Goal: Find specific page/section: Find specific page/section

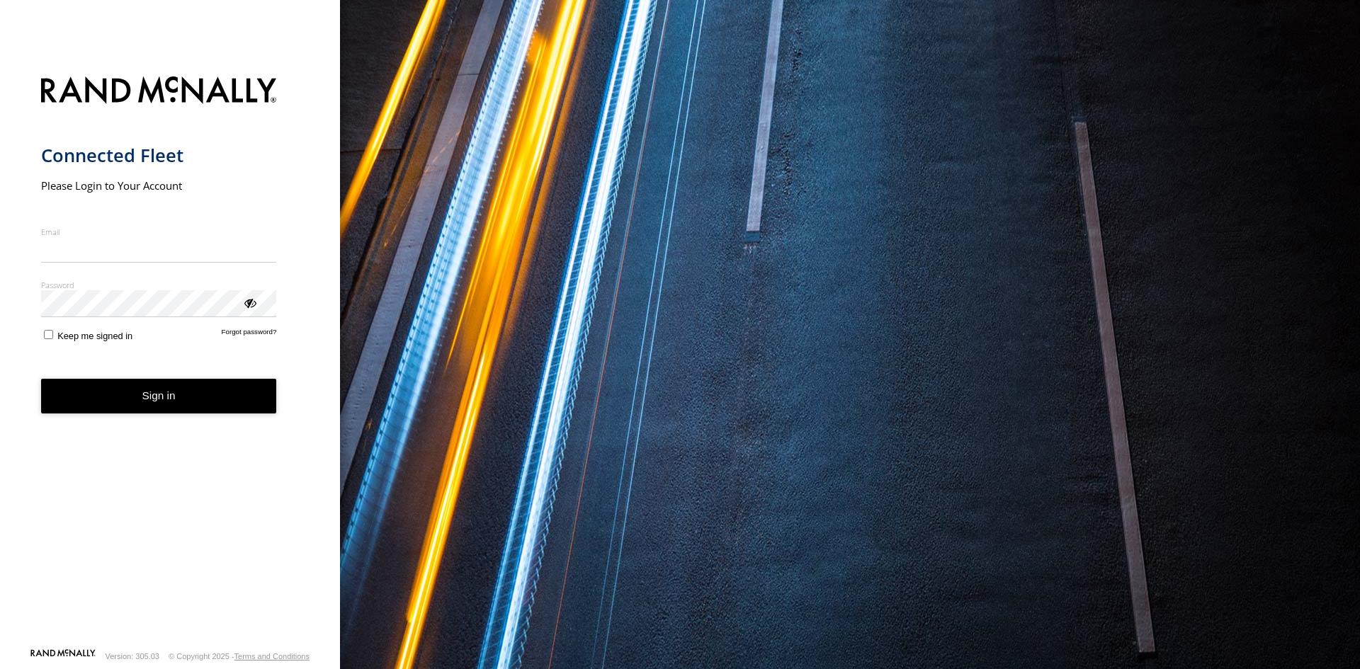
type input "**********"
click at [176, 405] on button "Sign in" at bounding box center [159, 396] width 236 height 35
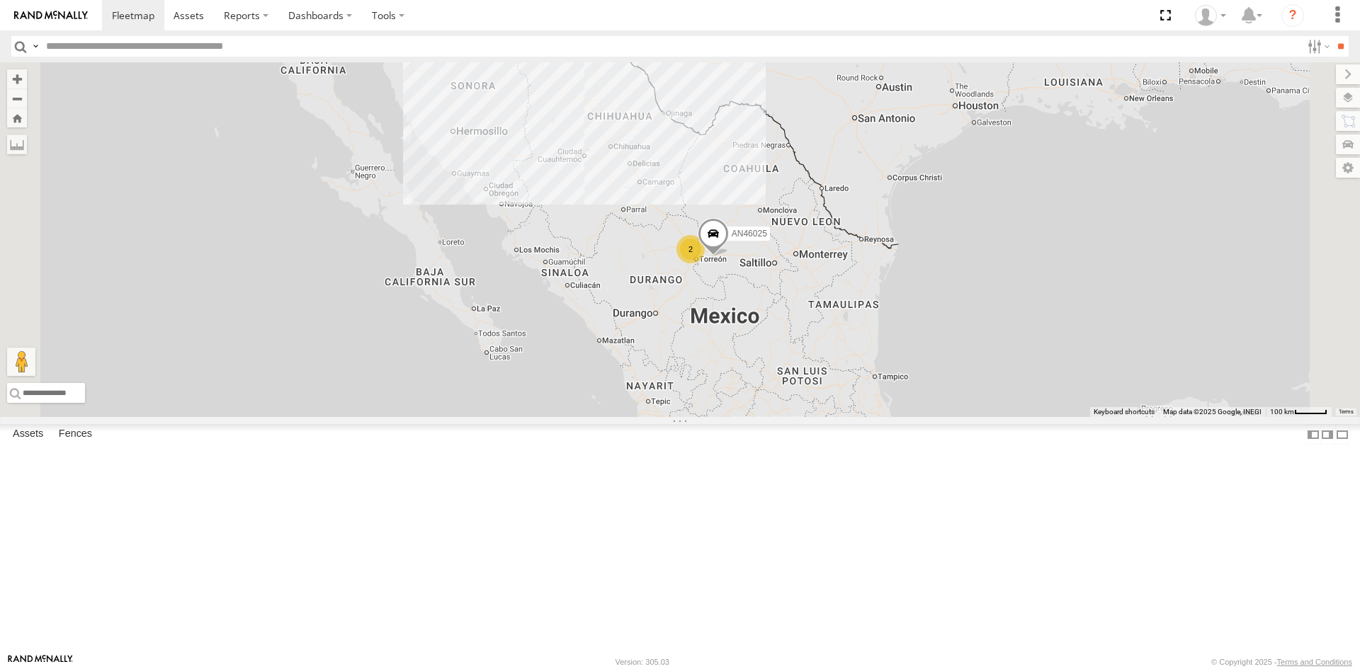
click at [91, 42] on input "text" at bounding box center [670, 46] width 1261 height 21
type input "***"
click at [1333, 36] on input "**" at bounding box center [1341, 46] width 16 height 21
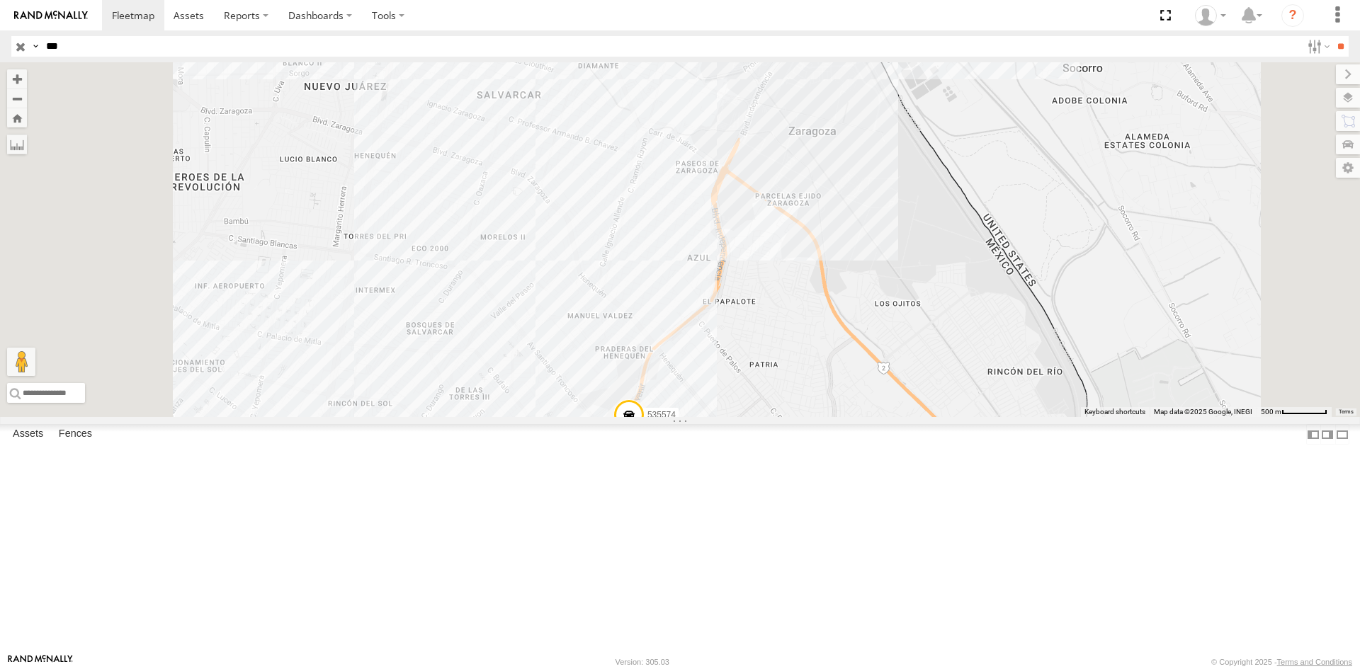
click at [0, 0] on div "[PERSON_NAME]" at bounding box center [0, 0] width 0 height 0
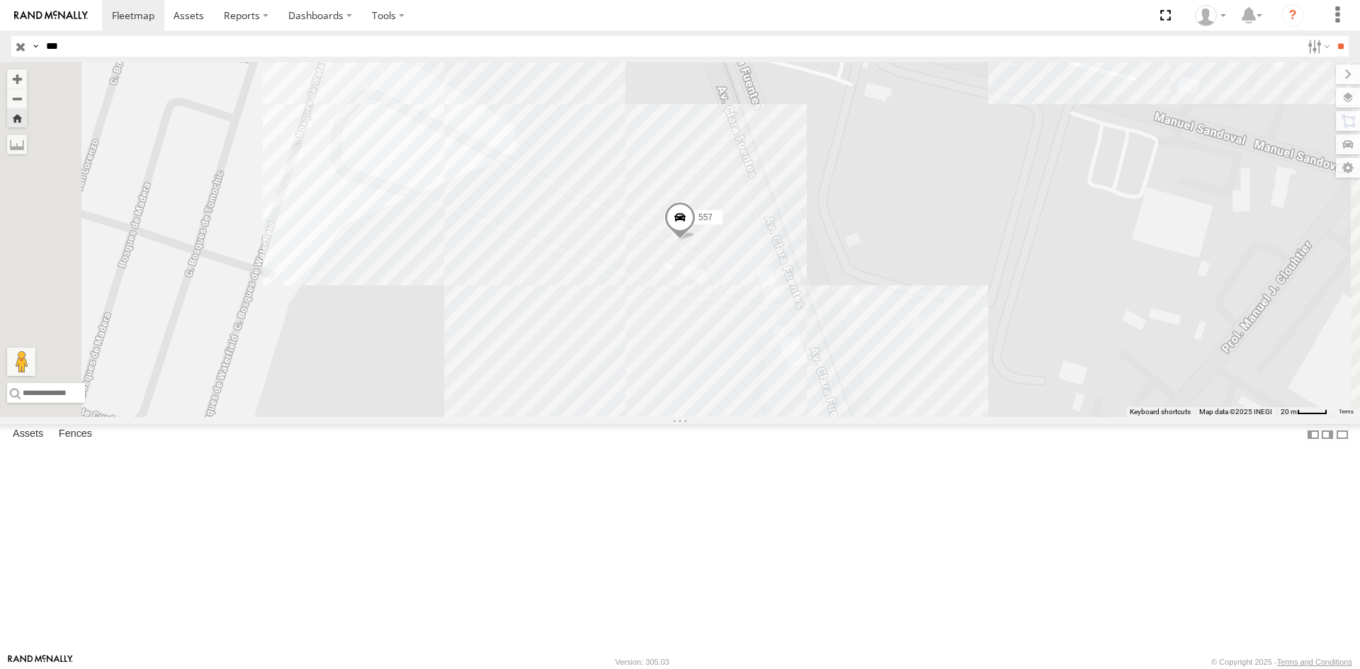
click at [696, 240] on span at bounding box center [680, 221] width 31 height 38
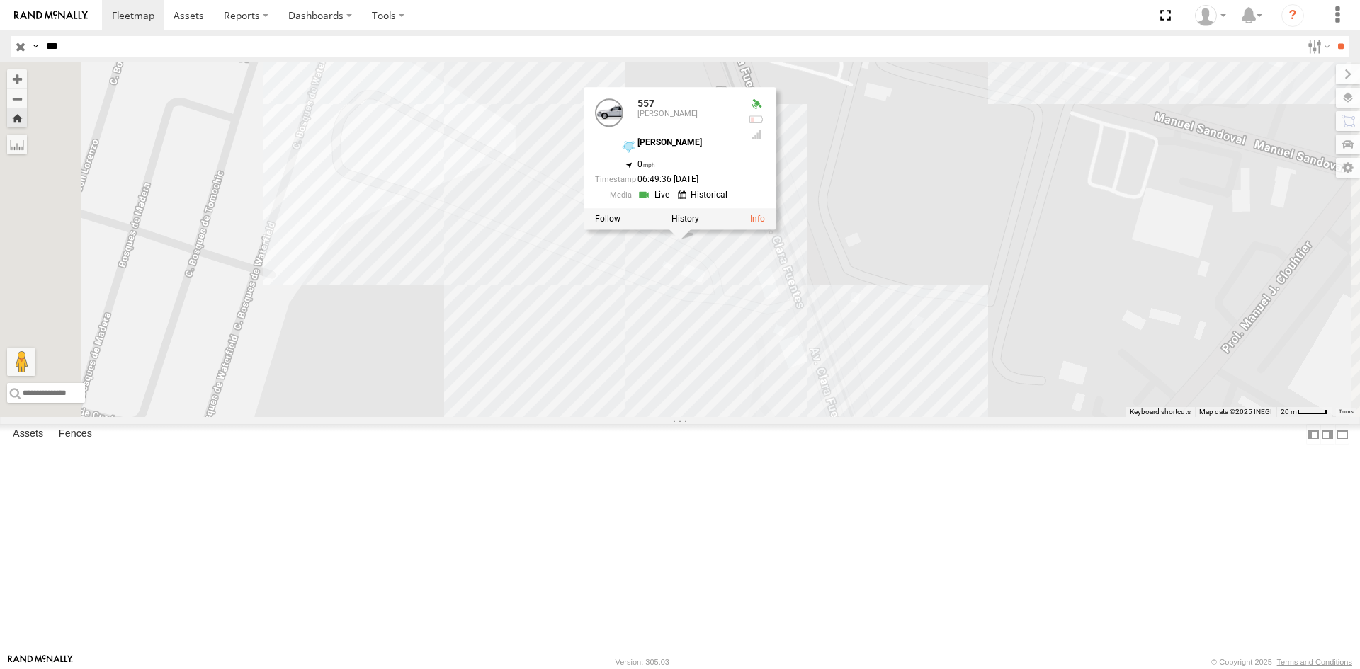
click at [699, 224] on label at bounding box center [686, 219] width 28 height 10
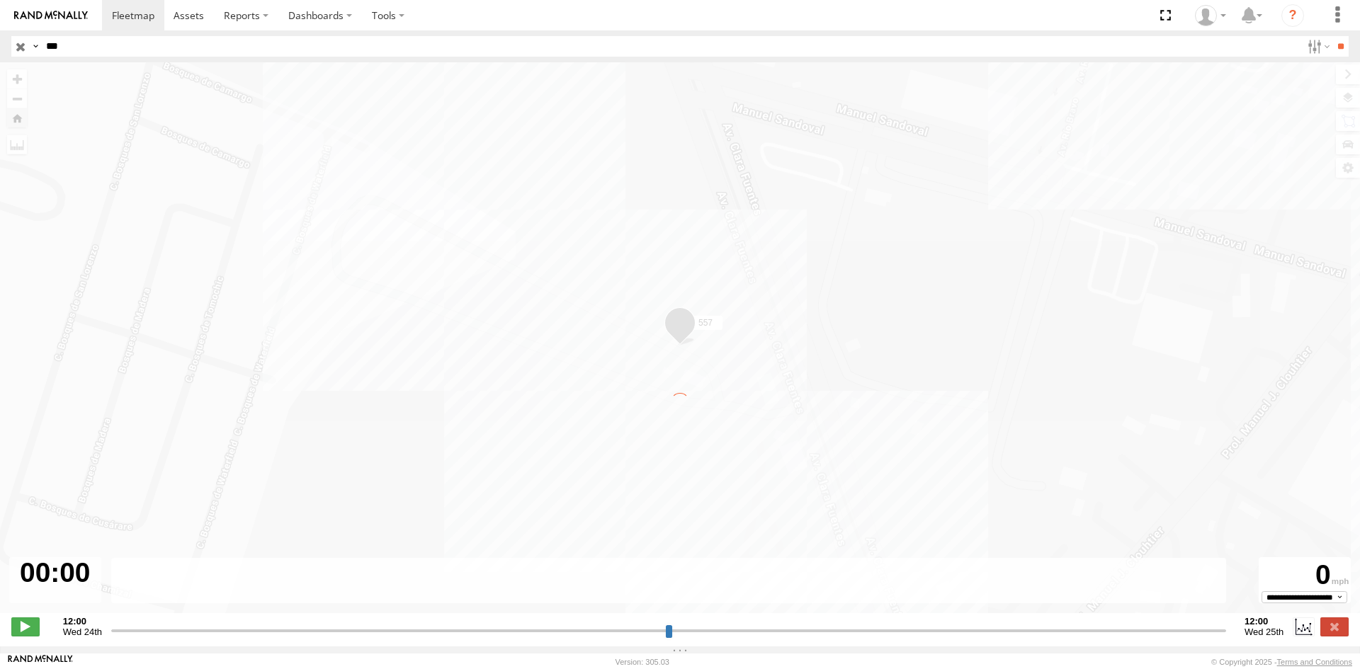
type input "**********"
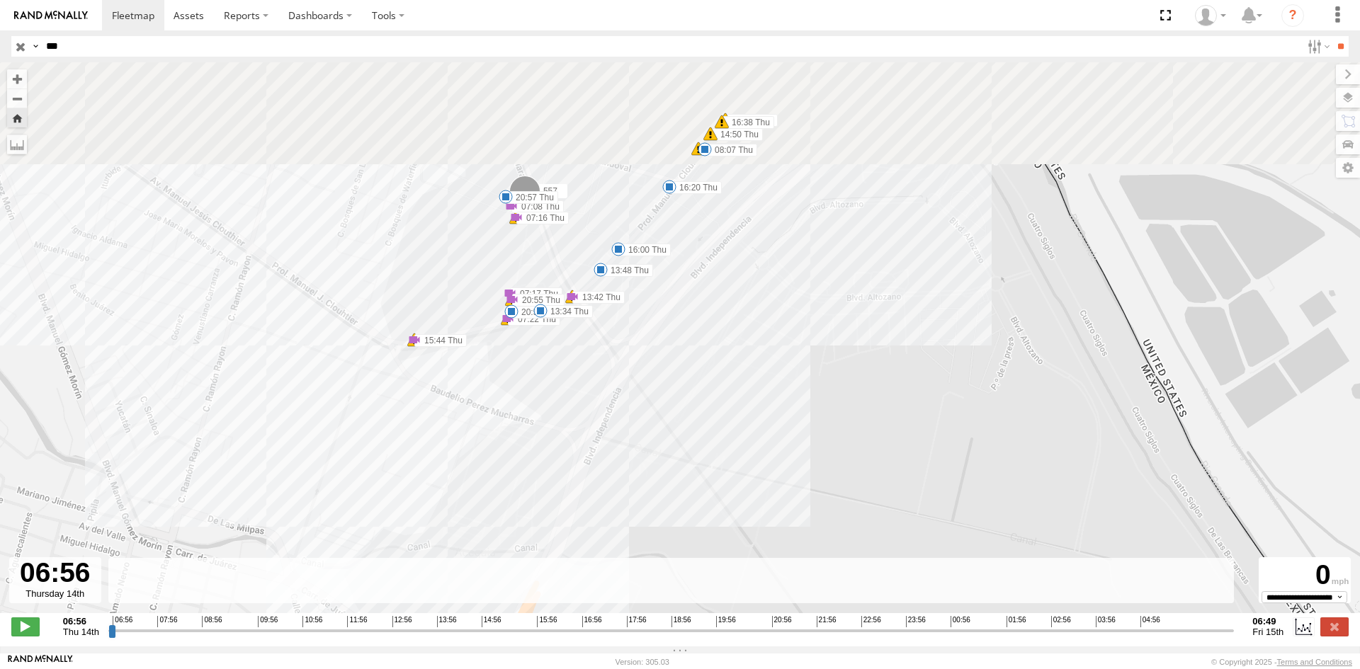
drag, startPoint x: 558, startPoint y: 353, endPoint x: 599, endPoint y: 474, distance: 127.9
click at [596, 474] on div "557 07:55 Thu 09:56 Thu 10:18 Thu 10:28 Thu 10:28 Thu 10:29 Thu 11:50 Thu 11:50…" at bounding box center [680, 345] width 1360 height 566
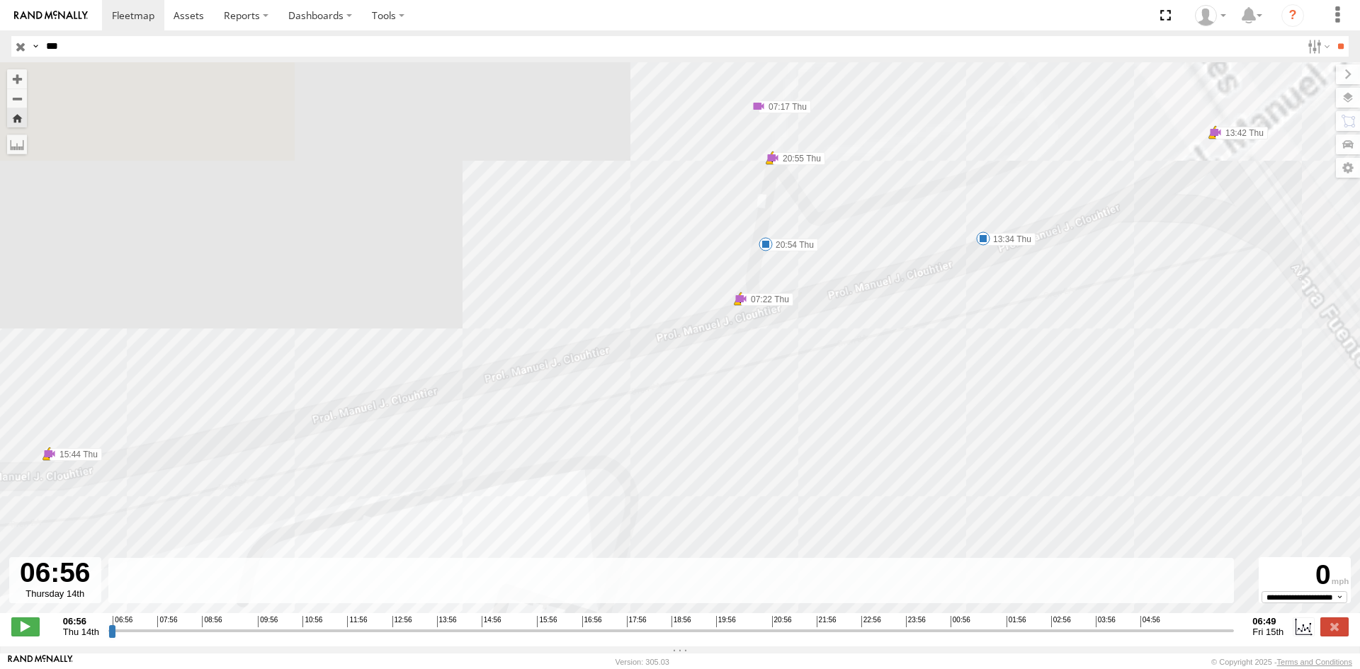
drag, startPoint x: 703, startPoint y: 216, endPoint x: 677, endPoint y: 450, distance: 235.2
click at [672, 451] on div "557 07:55 Thu 09:56 Thu 10:18 Thu 10:28 Thu 10:28 Thu 10:29 Thu 11:50 Thu 11:50…" at bounding box center [680, 345] width 1360 height 566
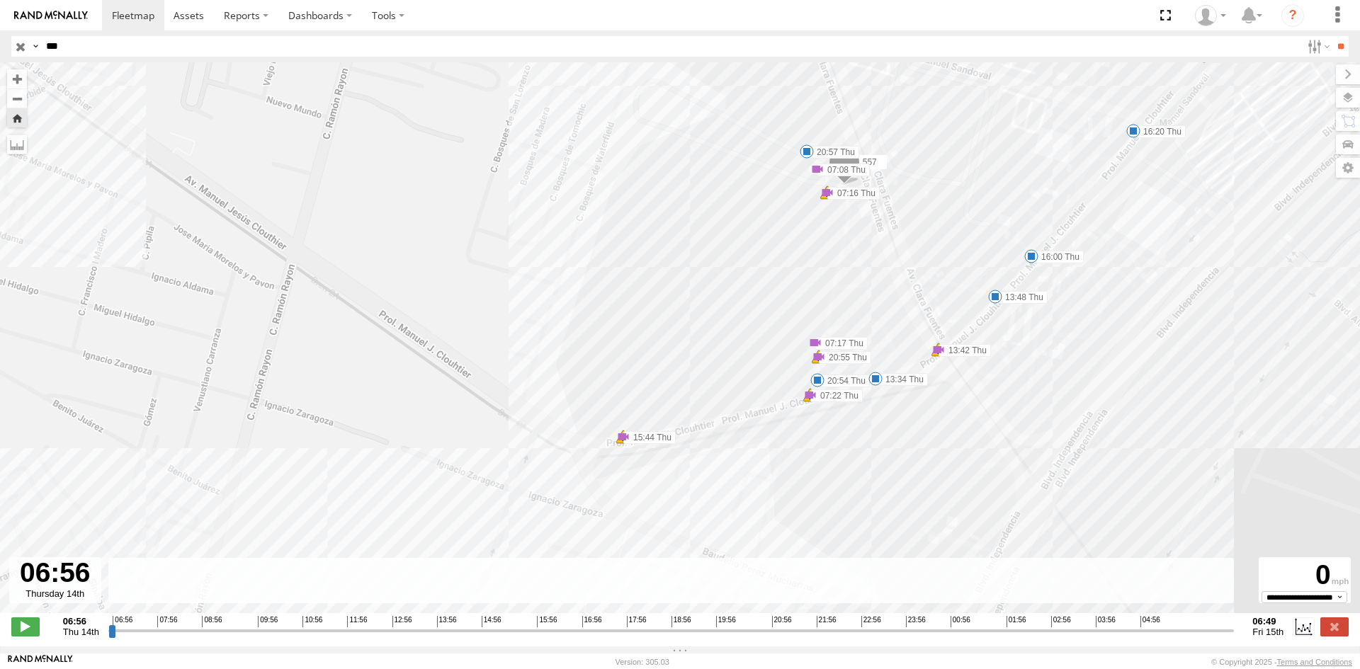
drag, startPoint x: 1020, startPoint y: 356, endPoint x: 892, endPoint y: 428, distance: 147.2
click at [892, 428] on div "557 07:55 Thu 09:56 Thu 10:18 Thu 10:28 Thu 10:28 Thu 10:29 Thu 11:50 Thu 11:50…" at bounding box center [680, 345] width 1360 height 566
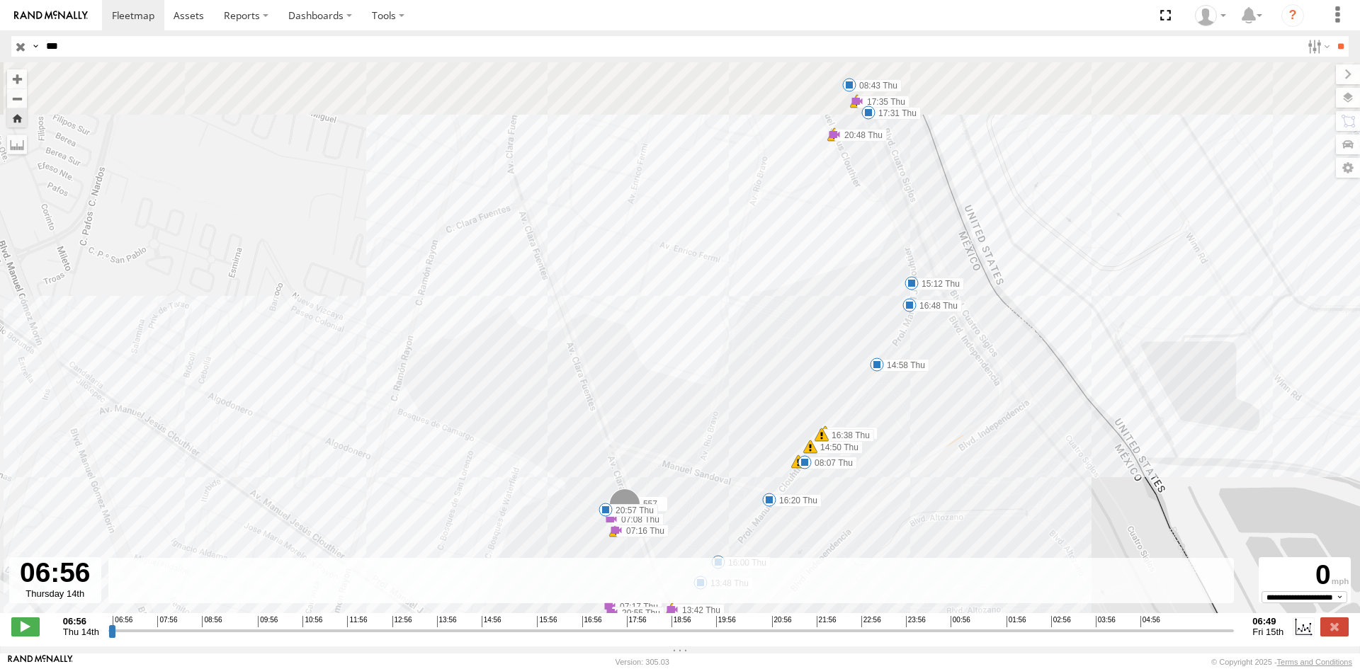
drag, startPoint x: 1011, startPoint y: 332, endPoint x: 784, endPoint y: 512, distance: 290.0
click at [764, 562] on div "557 07:55 Thu 09:56 Thu 10:18 Thu 10:28 Thu 10:28 Thu 10:29 Thu 11:50 Thu 11:50…" at bounding box center [680, 345] width 1360 height 566
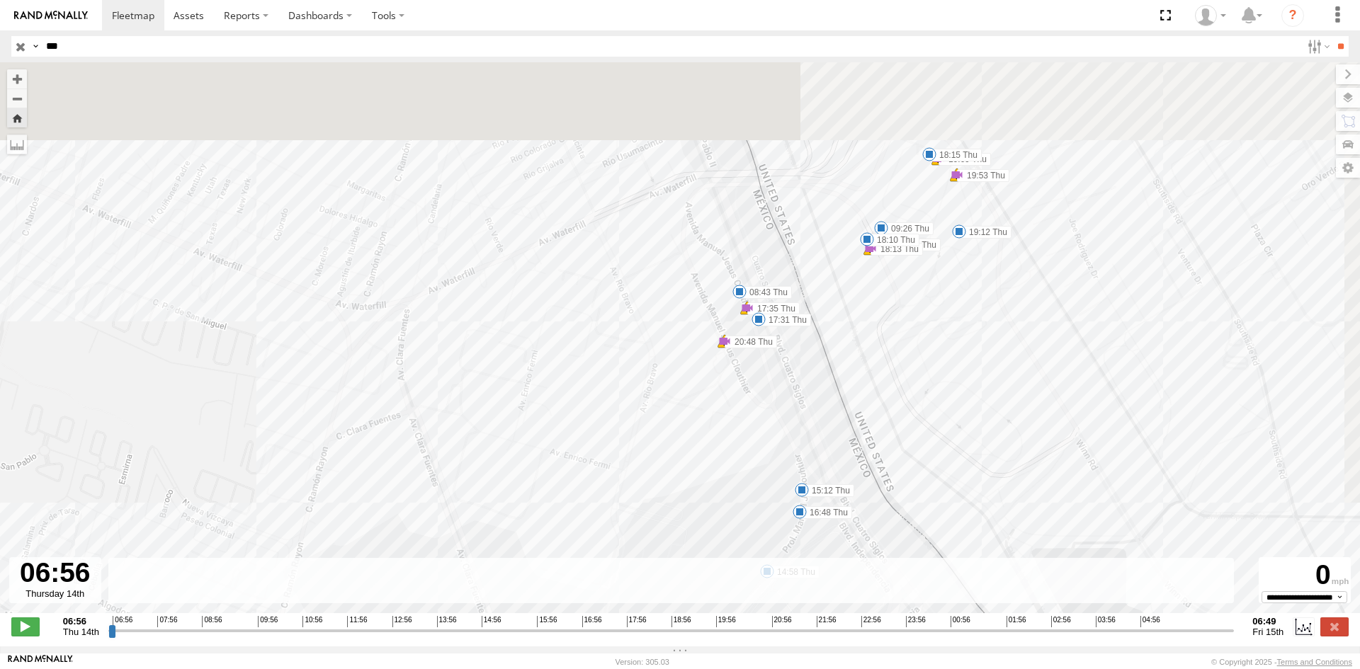
drag, startPoint x: 894, startPoint y: 350, endPoint x: 795, endPoint y: 536, distance: 210.5
click at [780, 575] on div "← Move left → Move right ↑ Move up ↓ Move down + Zoom in - Zoom out Home Jump l…" at bounding box center [680, 354] width 1360 height 584
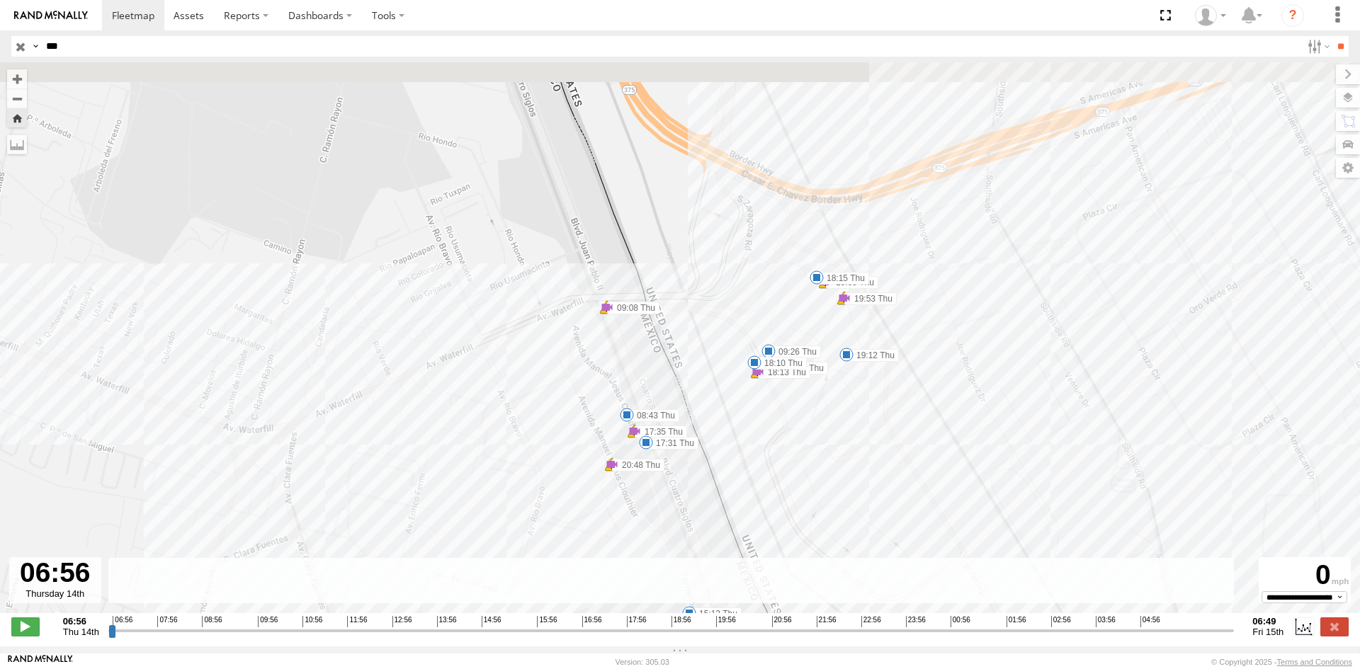
drag, startPoint x: 906, startPoint y: 369, endPoint x: 727, endPoint y: 547, distance: 252.5
click at [728, 547] on div "557 07:55 Thu 09:56 Thu 10:18 Thu 10:28 Thu 10:28 Thu 10:29 Thu 11:50 Thu 11:50…" at bounding box center [680, 345] width 1360 height 566
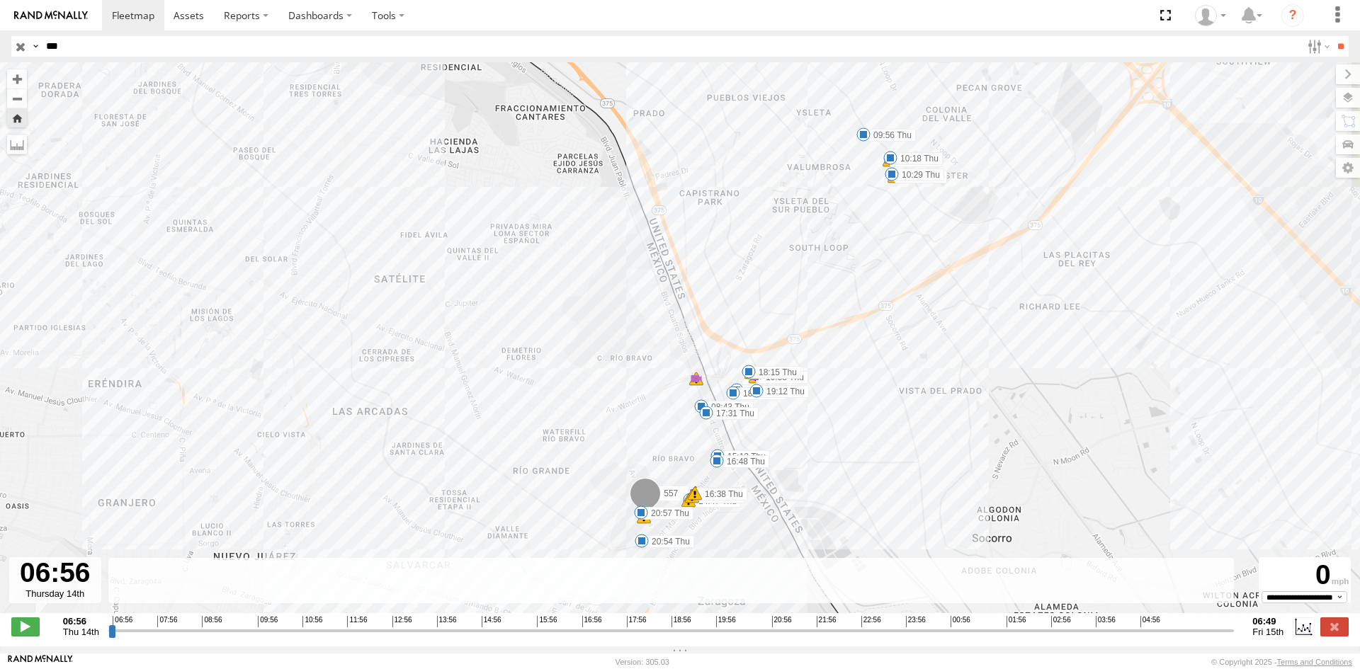
drag, startPoint x: 874, startPoint y: 483, endPoint x: 855, endPoint y: 325, distance: 159.1
click at [858, 351] on div "557 07:55 Thu 09:56 Thu 10:18 Thu 10:28 Thu 10:28 Thu 10:29 Thu 11:50 Thu 11:50…" at bounding box center [680, 345] width 1360 height 566
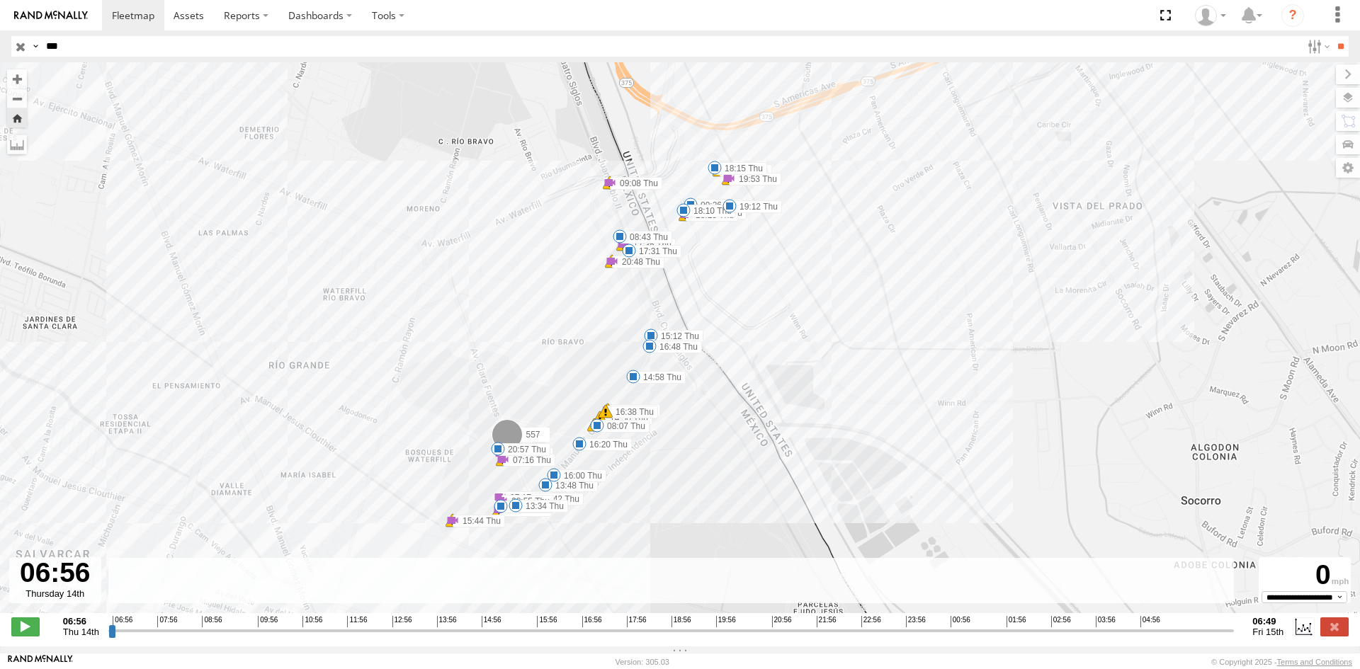
drag, startPoint x: 679, startPoint y: 448, endPoint x: 763, endPoint y: 317, distance: 155.8
click at [757, 325] on div "557 07:55 Thu 09:56 Thu 10:18 Thu 10:28 Thu 10:28 Thu 10:29 Thu 11:50 Thu 11:50…" at bounding box center [680, 345] width 1360 height 566
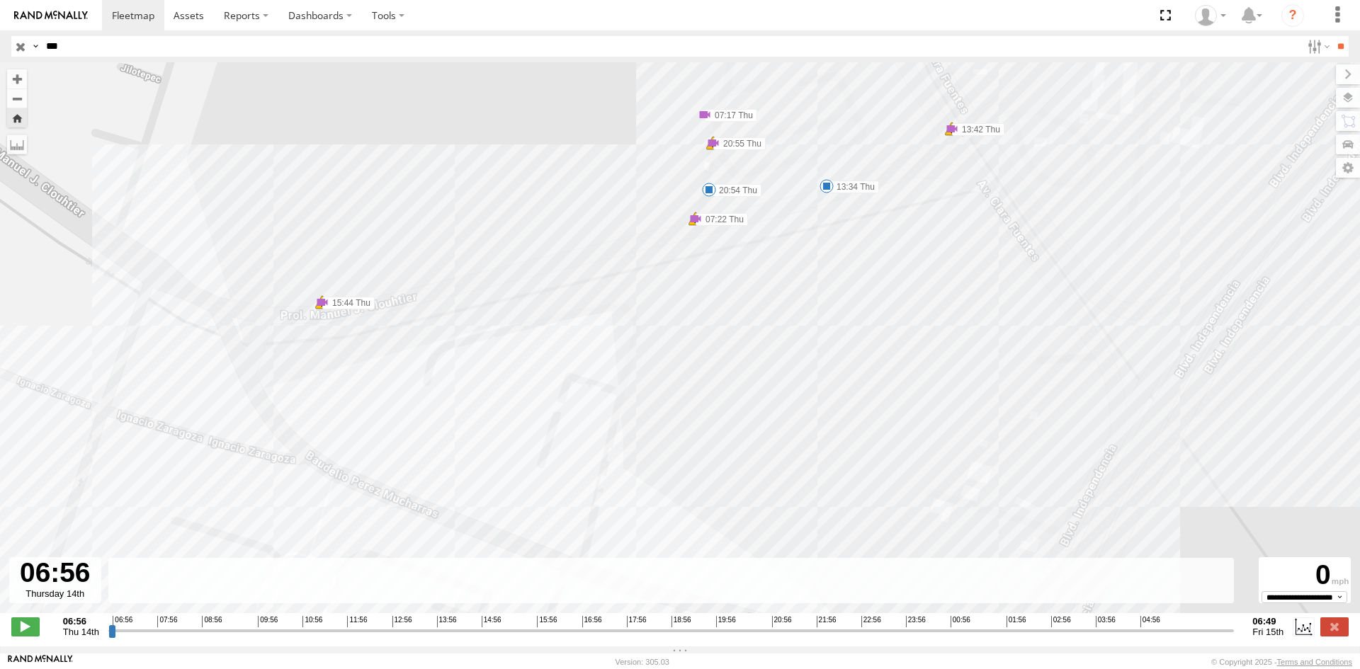
click at [711, 190] on span at bounding box center [709, 190] width 14 height 14
click at [711, 179] on div "20:54 [DATE] 20:55 [DATE] [PERSON_NAME]" at bounding box center [709, 143] width 156 height 74
click at [711, 190] on span at bounding box center [709, 190] width 14 height 14
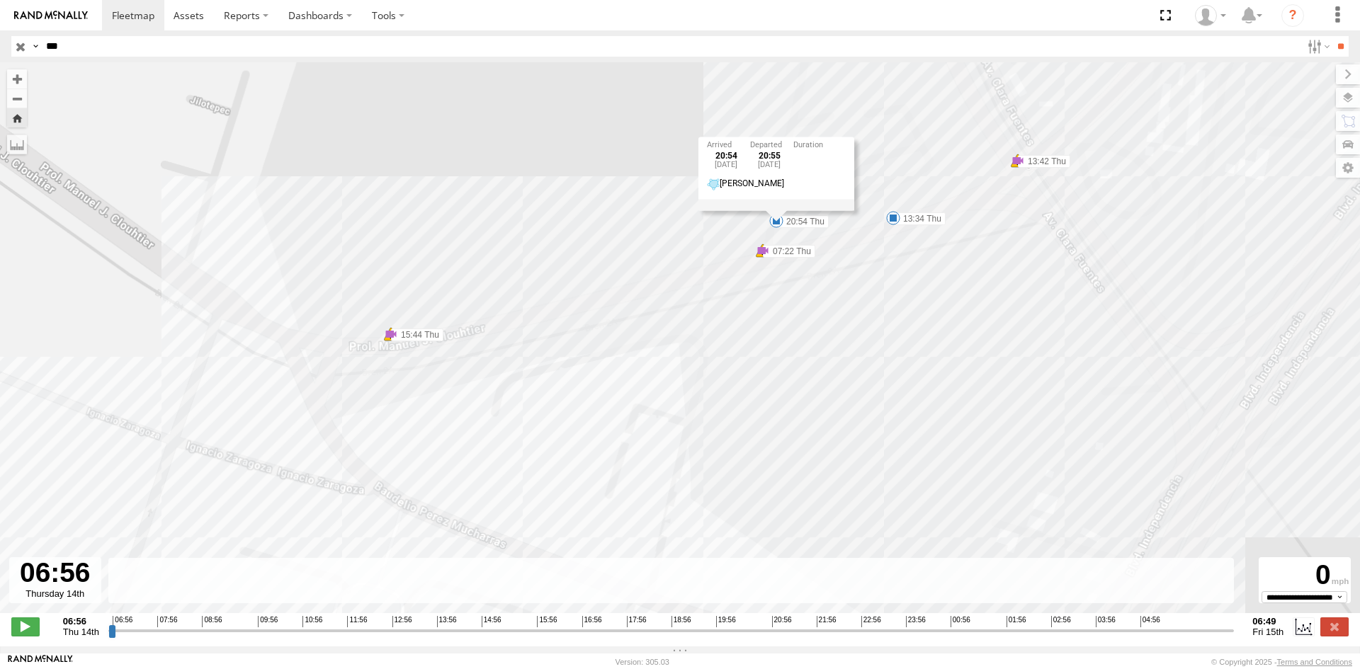
click at [849, 252] on div "557 07:55 Thu 09:56 Thu 10:18 Thu 10:28 Thu 10:28 Thu 10:29 Thu 11:50 Thu 11:50…" at bounding box center [680, 345] width 1360 height 566
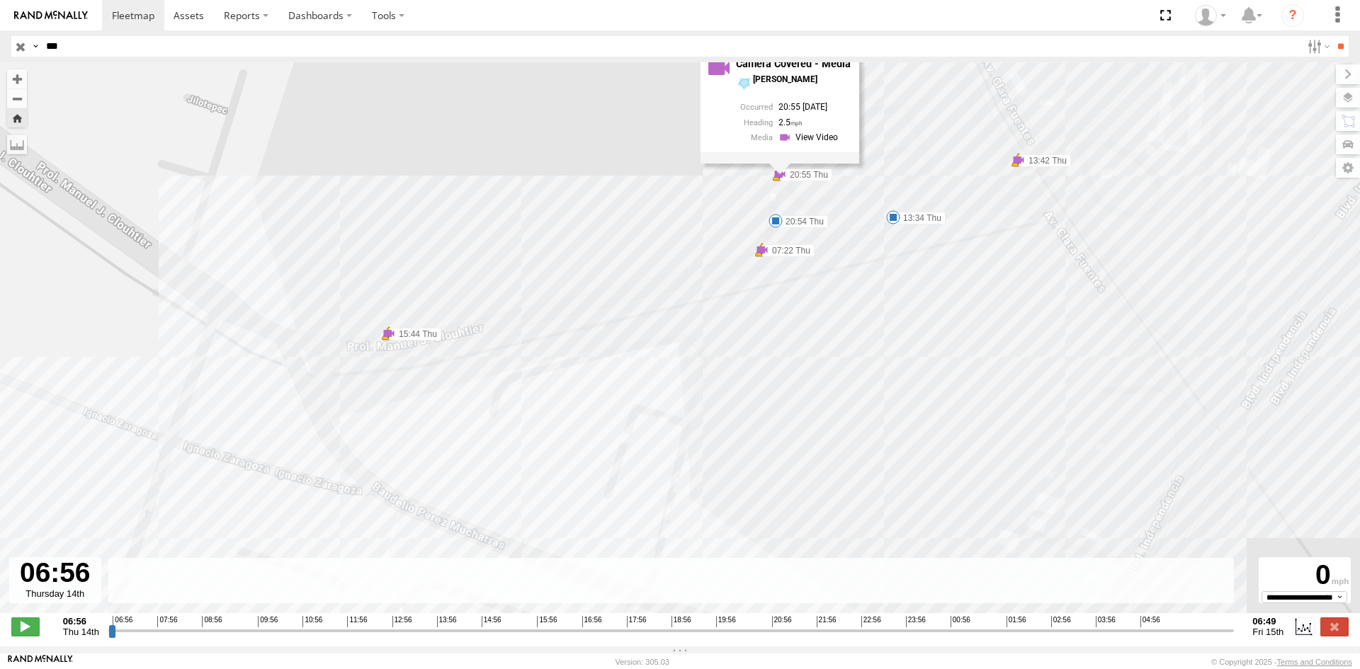
click at [779, 218] on span at bounding box center [776, 221] width 14 height 14
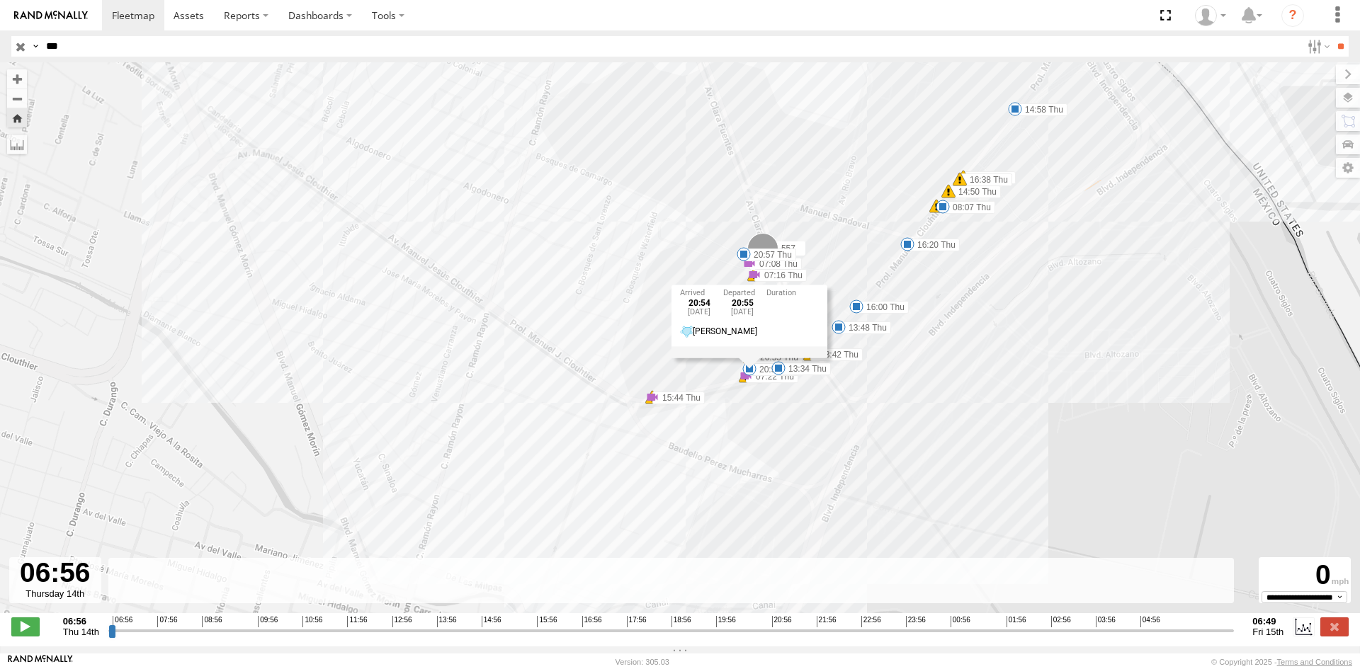
drag, startPoint x: 1016, startPoint y: 299, endPoint x: 800, endPoint y: 388, distance: 233.5
click at [801, 388] on div "557 07:55 Thu 09:56 Thu 10:18 Thu 10:28 Thu 10:28 Thu 10:29 Thu 11:50 Thu 11:50…" at bounding box center [680, 345] width 1360 height 566
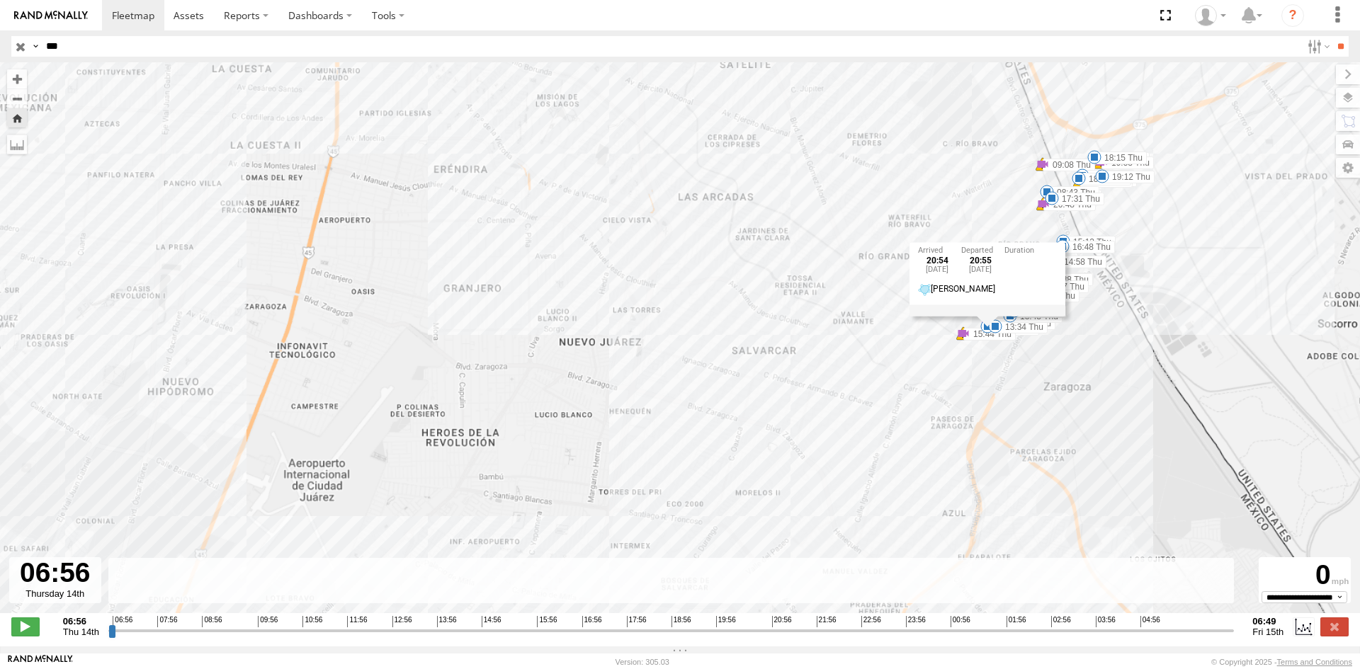
drag, startPoint x: 939, startPoint y: 142, endPoint x: 906, endPoint y: 232, distance: 95.9
click at [922, 297] on div "557 07:55 Thu 09:56 Thu 10:18 Thu 10:28 Thu 10:28 Thu 10:29 Thu 11:50 Thu 11:50…" at bounding box center [680, 345] width 1360 height 566
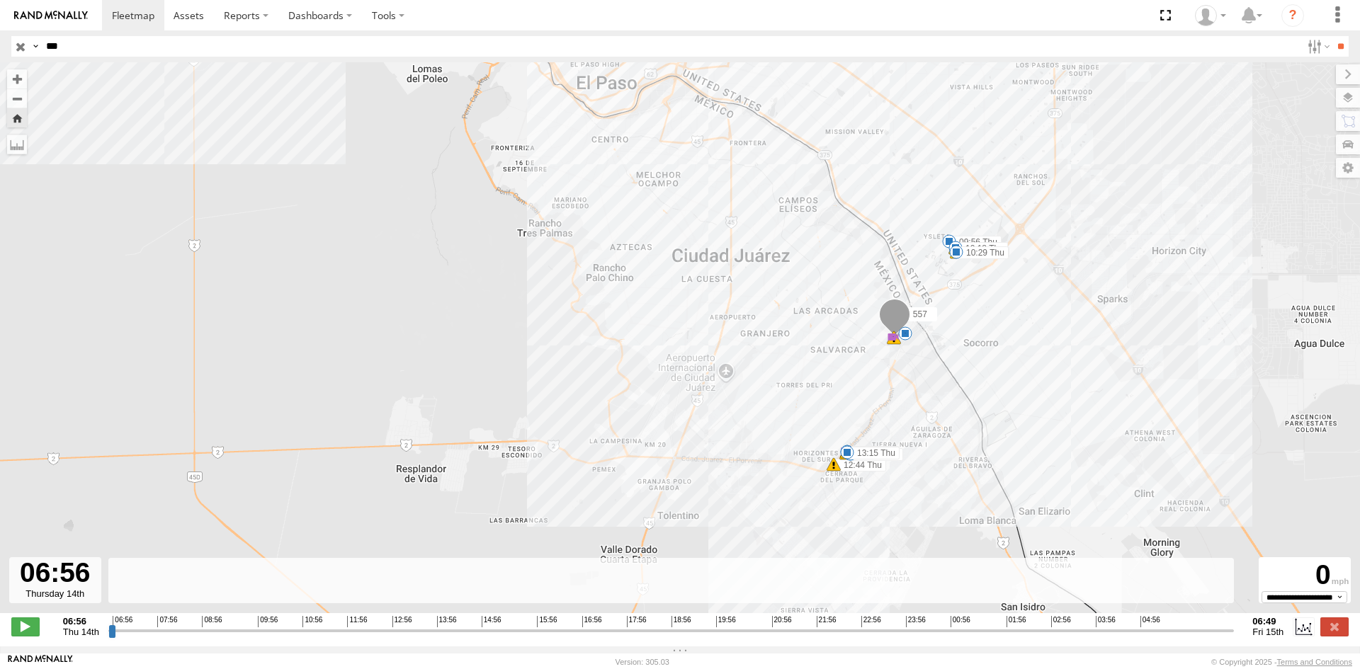
drag, startPoint x: 864, startPoint y: 197, endPoint x: 844, endPoint y: 242, distance: 49.5
click at [845, 239] on div "557 07:55 Thu 09:56 Thu 10:18 Thu 10:28 Thu 10:28 Thu 10:29 Thu 11:50 Thu 11:50…" at bounding box center [680, 345] width 1360 height 566
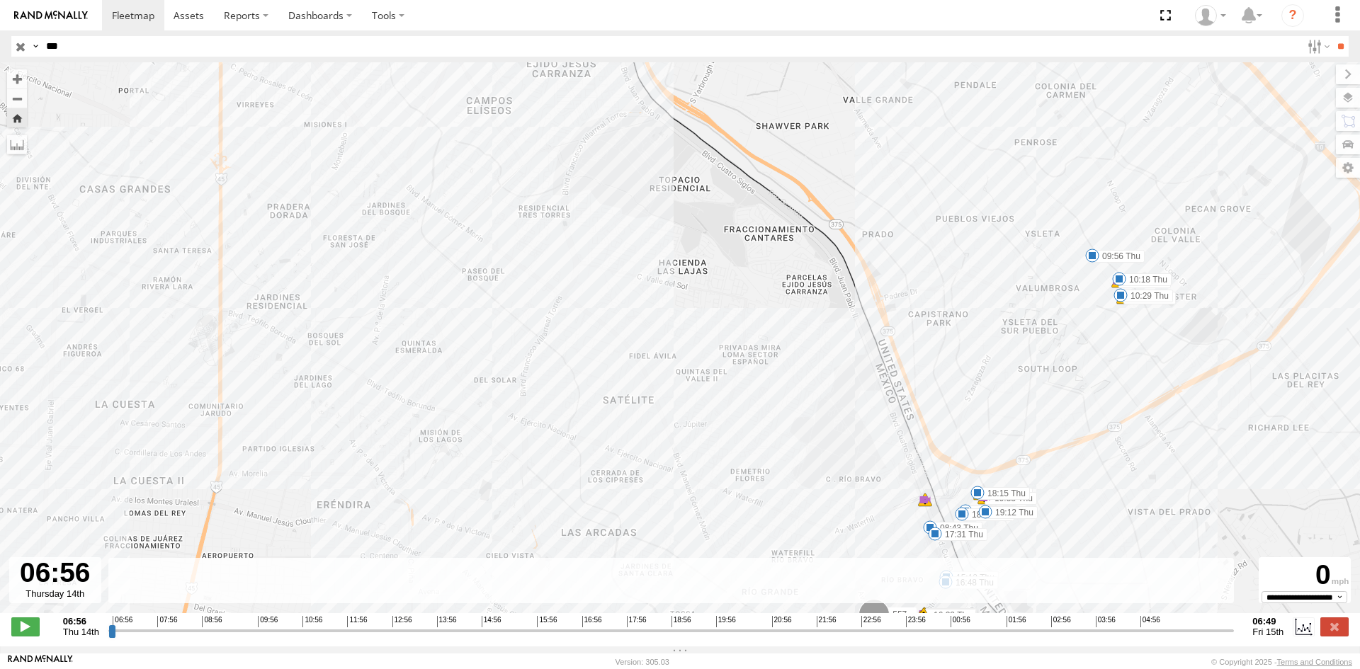
drag, startPoint x: 1200, startPoint y: 320, endPoint x: 1044, endPoint y: 295, distance: 158.5
click at [1048, 324] on div "557 07:55 Thu 09:56 Thu 10:18 Thu 10:28 Thu 10:28 Thu 10:29 Thu 11:50 Thu 11:50…" at bounding box center [1252, 324] width 1360 height 0
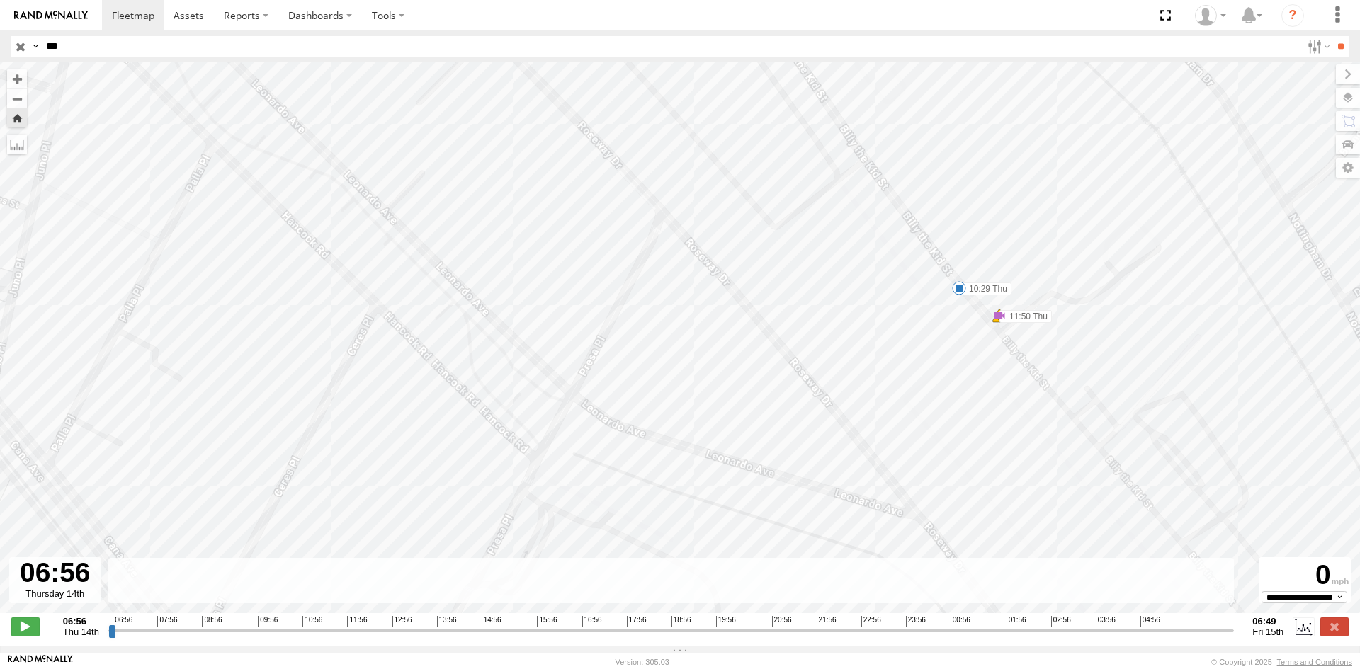
drag, startPoint x: 980, startPoint y: 265, endPoint x: 987, endPoint y: 446, distance: 181.5
click at [987, 446] on div "557 07:55 Thu 09:56 Thu 10:18 Thu 10:28 Thu 10:28 Thu 10:29 Thu 11:50 Thu 11:50…" at bounding box center [680, 345] width 1360 height 566
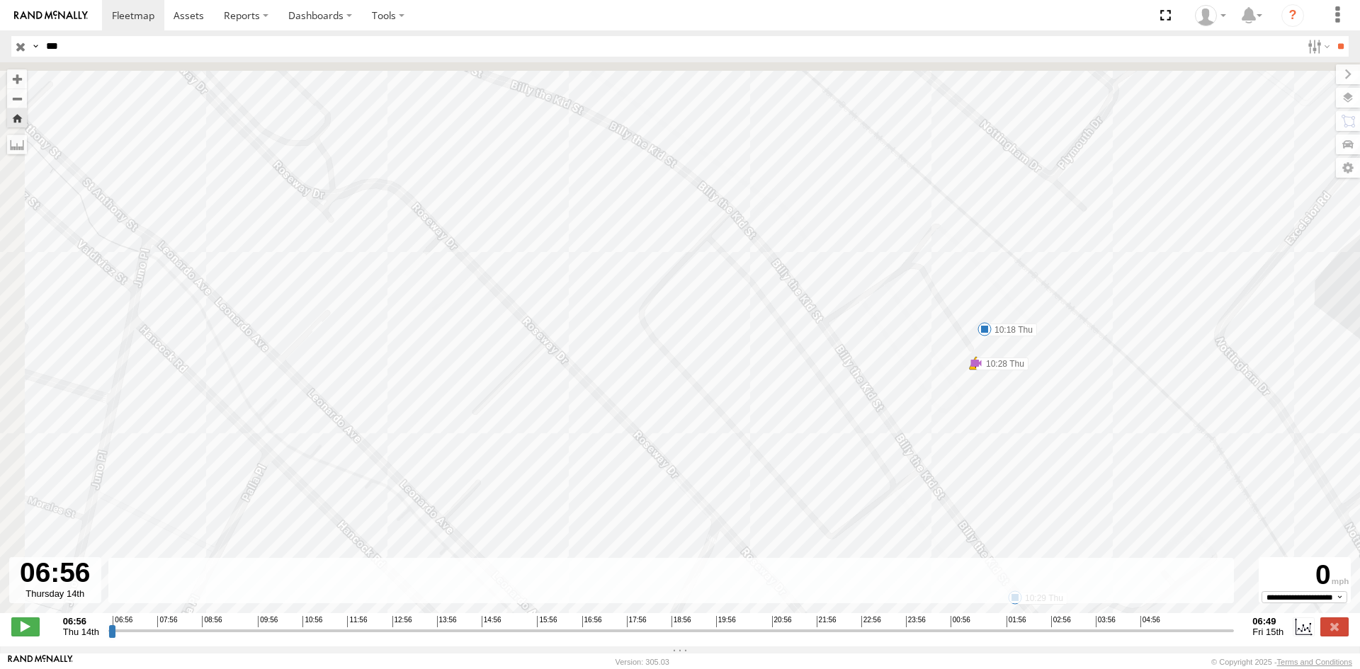
drag, startPoint x: 904, startPoint y: 184, endPoint x: 978, endPoint y: 412, distance: 239.9
click at [978, 412] on div "557 07:55 Thu 09:56 Thu 10:18 Thu 10:28 Thu 10:28 Thu 10:29 Thu 11:50 Thu 11:50…" at bounding box center [680, 345] width 1360 height 566
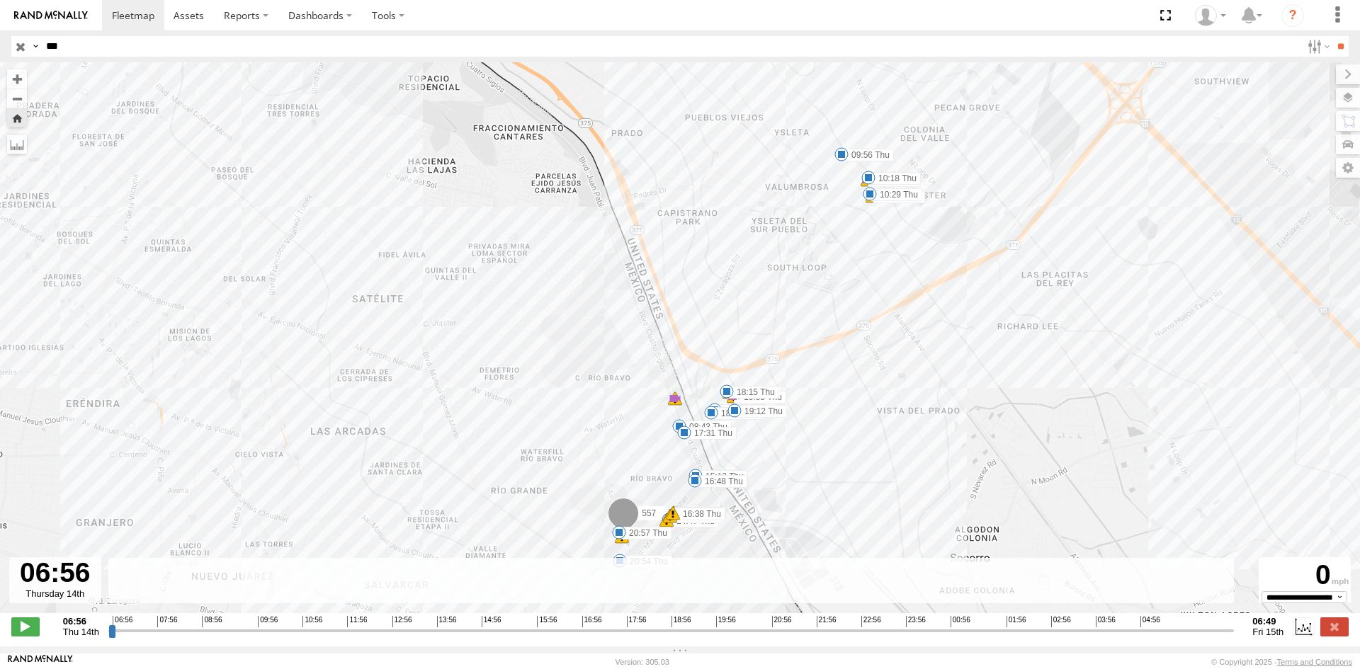
drag, startPoint x: 833, startPoint y: 407, endPoint x: 894, endPoint y: 275, distance: 145.8
click at [881, 289] on div "557 07:55 Thu 09:56 Thu 10:18 Thu 10:28 Thu 10:28 Thu 10:29 Thu 11:50 Thu 11:50…" at bounding box center [680, 345] width 1360 height 566
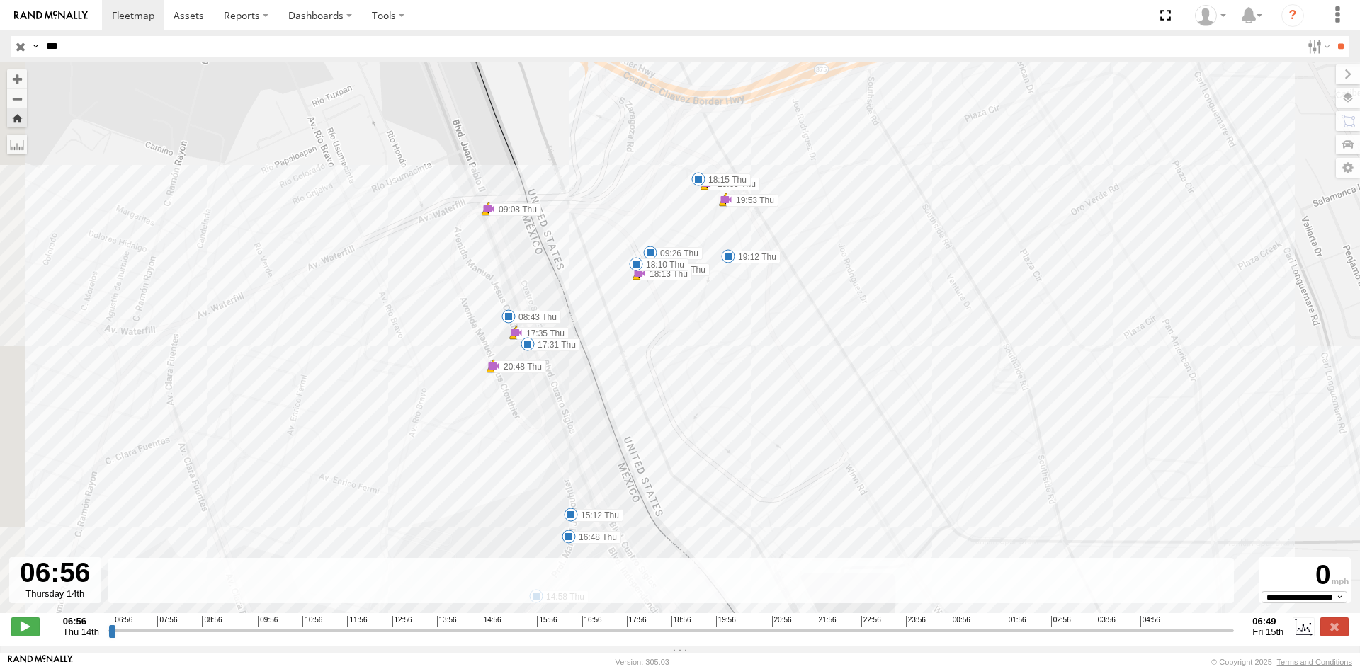
drag, startPoint x: 771, startPoint y: 317, endPoint x: 934, endPoint y: 294, distance: 165.3
click at [934, 294] on div "557 07:55 Thu 09:56 Thu 10:18 Thu 10:28 Thu 10:28 Thu 10:29 Thu 11:50 Thu 11:50…" at bounding box center [680, 345] width 1360 height 566
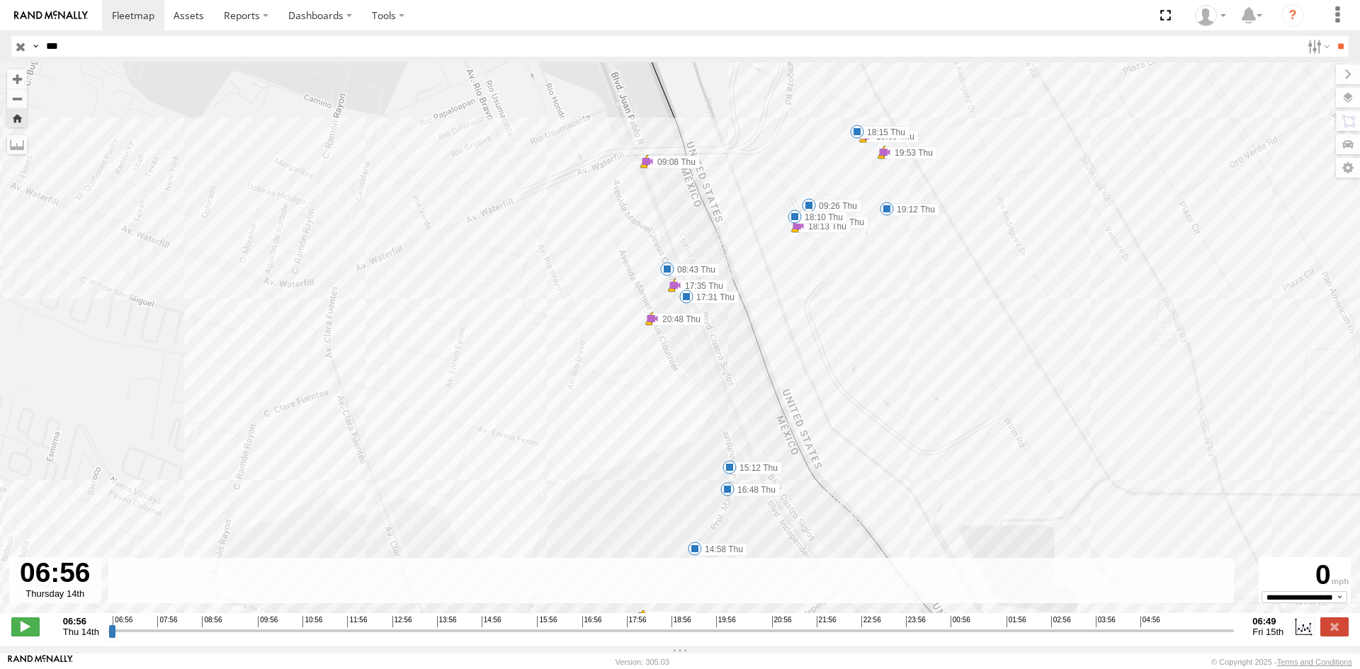
drag, startPoint x: 814, startPoint y: 385, endPoint x: 812, endPoint y: 373, distance: 12.9
click at [813, 380] on div "557 07:55 Thu 09:56 Thu 10:18 Thu 10:28 Thu 10:28 Thu 10:29 Thu 11:50 Thu 11:50…" at bounding box center [680, 345] width 1360 height 566
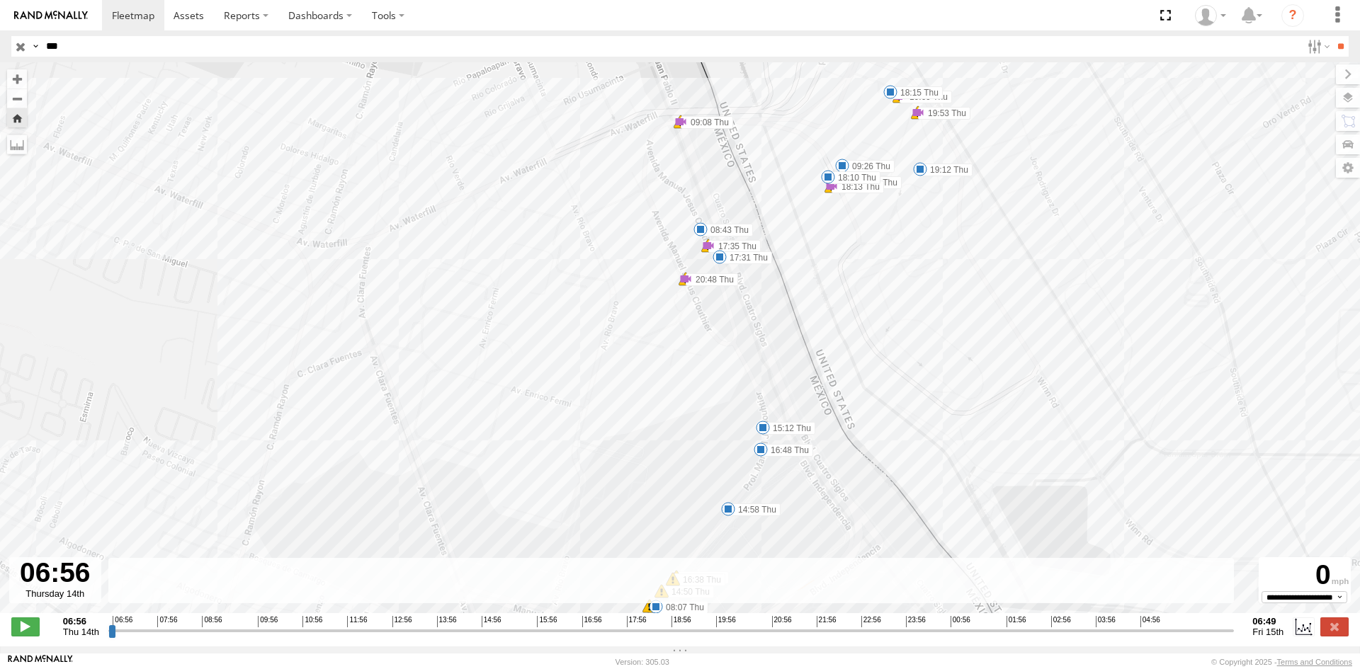
drag, startPoint x: 704, startPoint y: 358, endPoint x: 825, endPoint y: 236, distance: 171.3
click at [803, 254] on div "557 07:55 Thu 09:56 Thu 10:18 Thu 10:28 Thu 10:28 Thu 10:29 Thu 11:50 Thu 11:50…" at bounding box center [680, 345] width 1360 height 566
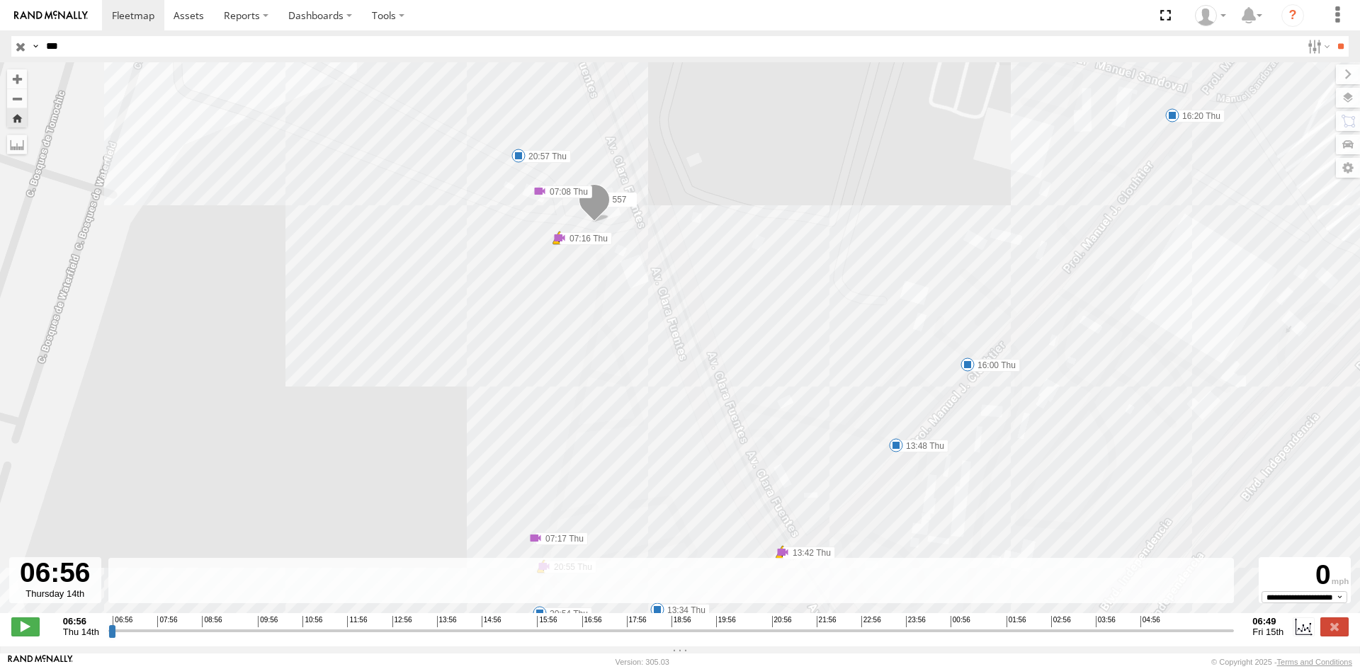
drag, startPoint x: 1187, startPoint y: 313, endPoint x: 993, endPoint y: 461, distance: 244.7
click at [993, 477] on div "557 07:55 Thu 09:56 Thu 10:18 Thu 10:28 Thu 10:28 Thu 10:29 Thu 11:50 Thu 11:50…" at bounding box center [680, 345] width 1360 height 566
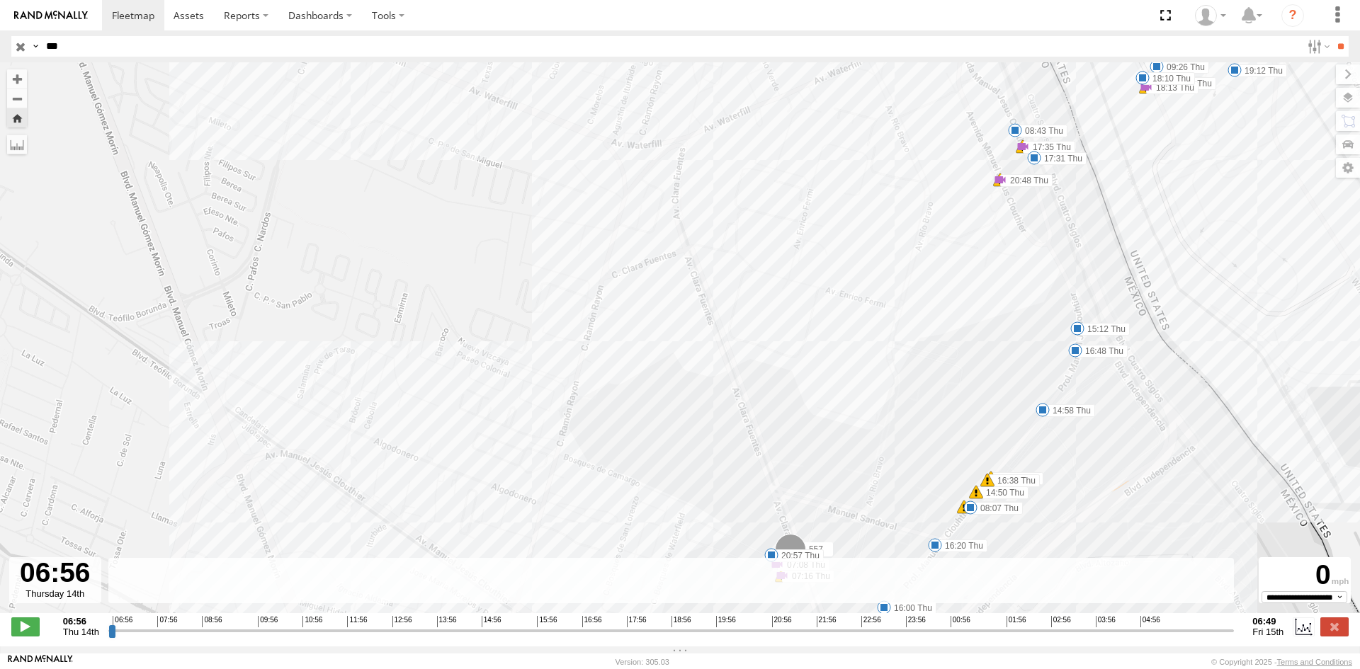
drag, startPoint x: 1169, startPoint y: 209, endPoint x: 1027, endPoint y: 465, distance: 292.7
click at [1027, 465] on div "557 07:55 Thu 09:56 Thu 10:18 Thu 10:28 Thu 10:28 Thu 10:29 Thu 11:50 Thu 11:50…" at bounding box center [680, 345] width 1360 height 566
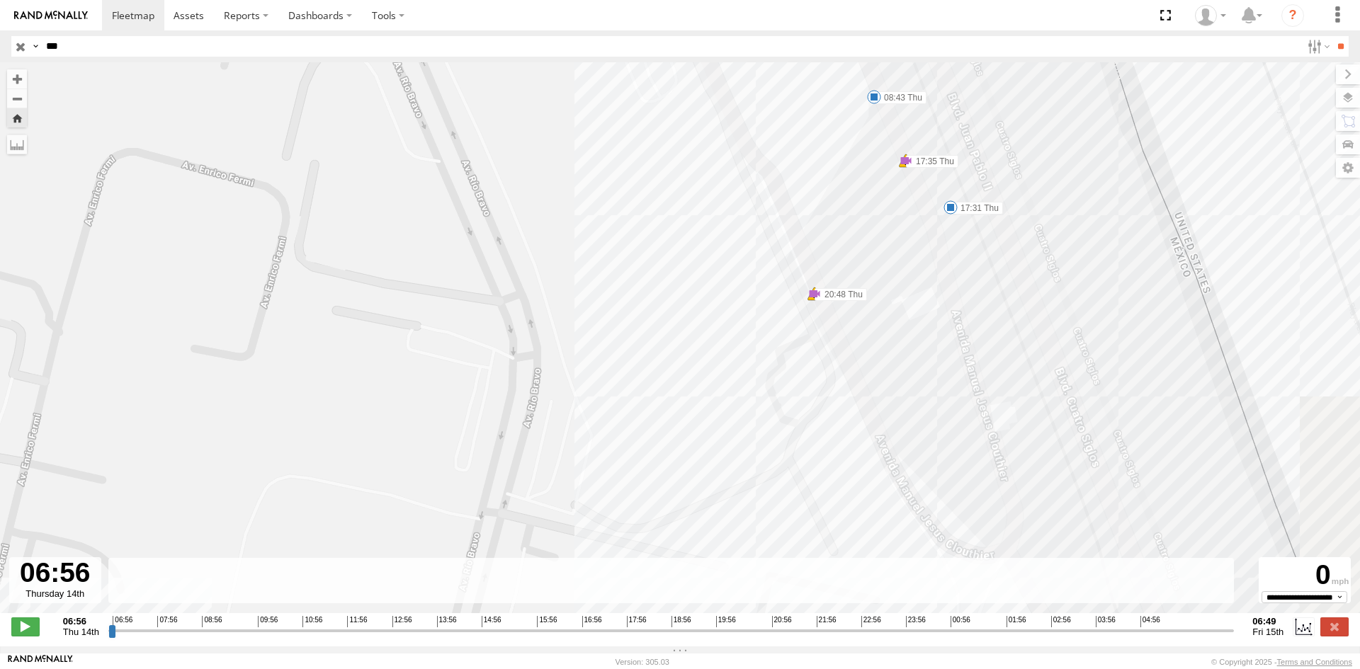
drag, startPoint x: 988, startPoint y: 265, endPoint x: 912, endPoint y: 388, distance: 144.3
click at [912, 388] on div "557 07:55 Thu 09:56 Thu 10:18 Thu 10:28 Thu 10:28 Thu 10:29 Thu 11:50 Thu 11:50…" at bounding box center [680, 345] width 1360 height 566
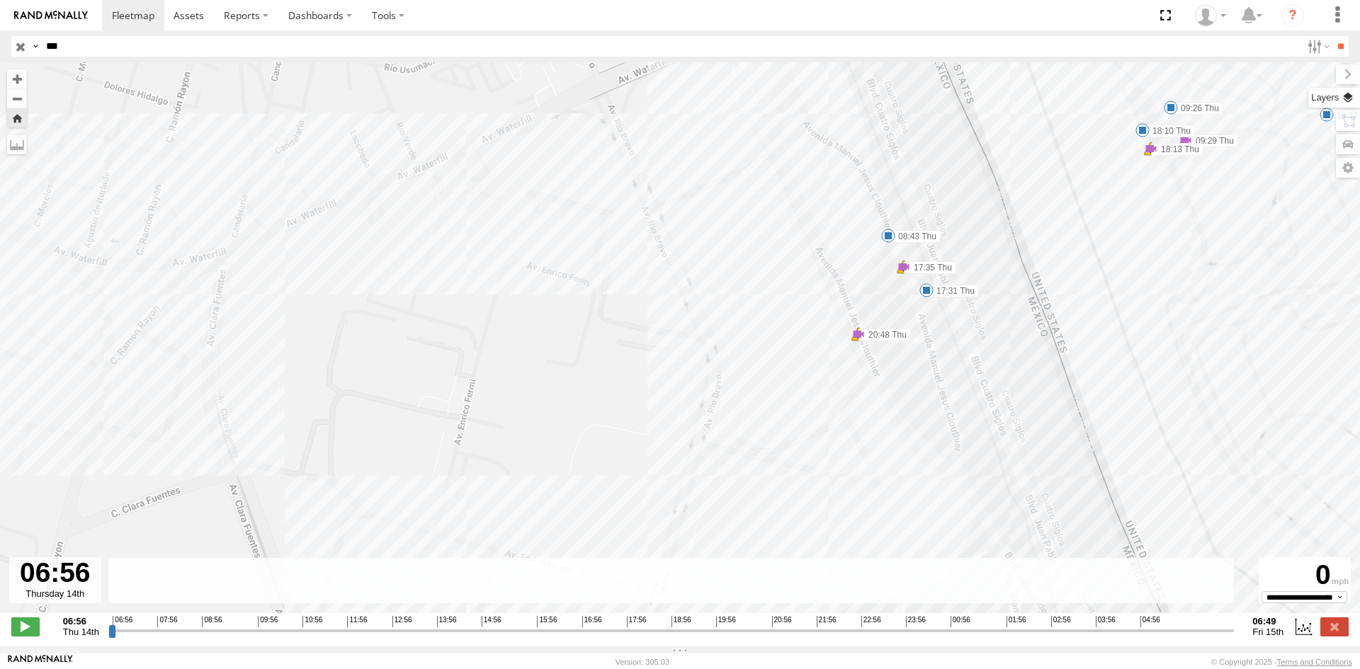
click at [1344, 96] on label at bounding box center [1335, 98] width 52 height 20
click at [0, 0] on span "Basemaps" at bounding box center [0, 0] width 0 height 0
click at [0, 0] on span "Satellite" at bounding box center [0, 0] width 0 height 0
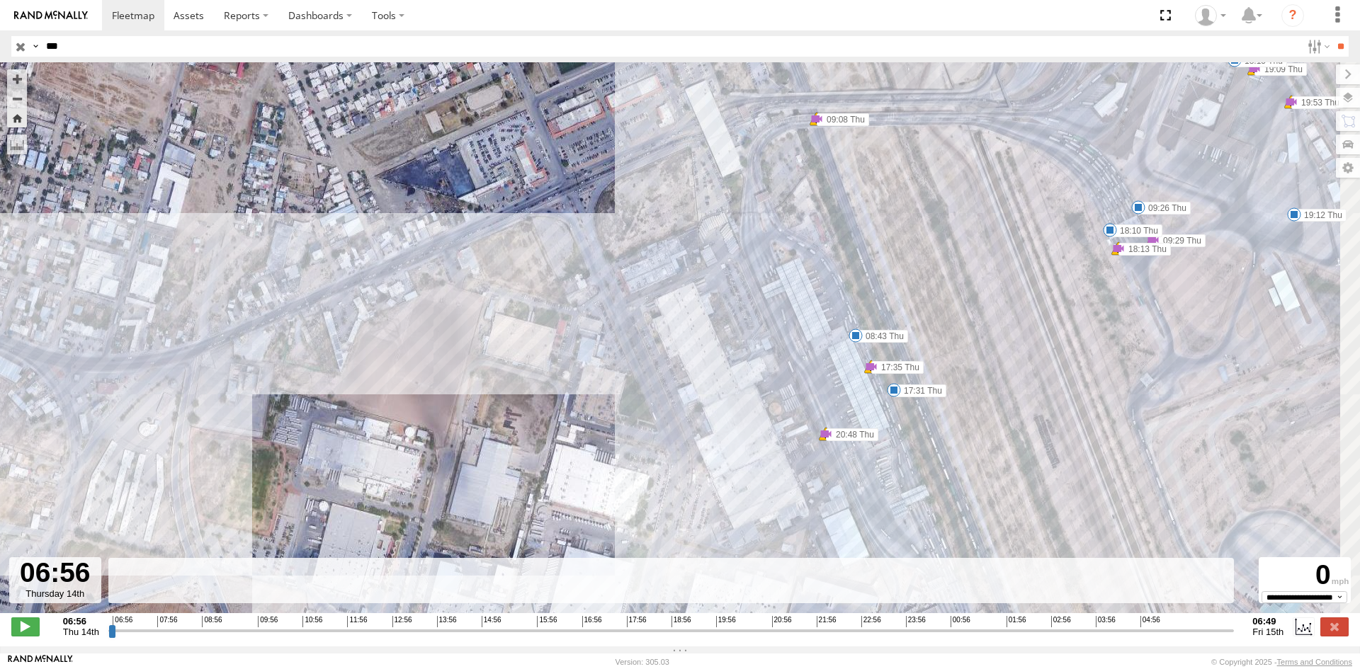
drag, startPoint x: 958, startPoint y: 310, endPoint x: 925, endPoint y: 412, distance: 106.4
click at [925, 412] on div "557 07:55 Thu 09:56 Thu 10:18 Thu 10:28 Thu 10:28 Thu 10:29 Thu 11:50 Thu 11:50…" at bounding box center [680, 345] width 1360 height 566
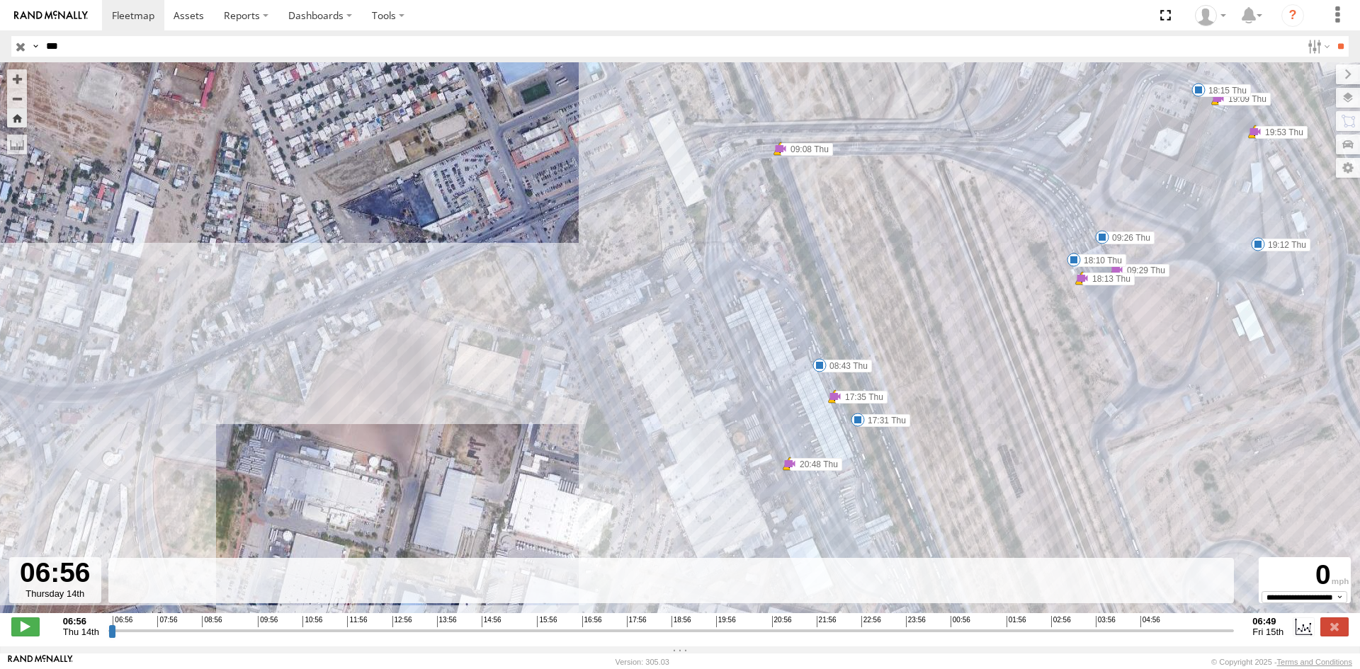
drag, startPoint x: 891, startPoint y: 166, endPoint x: 767, endPoint y: 210, distance: 131.5
click at [769, 210] on div "557 07:55 Thu 09:56 Thu 10:18 Thu 10:28 Thu 10:28 Thu 10:29 Thu 11:50 Thu 11:50…" at bounding box center [680, 345] width 1360 height 566
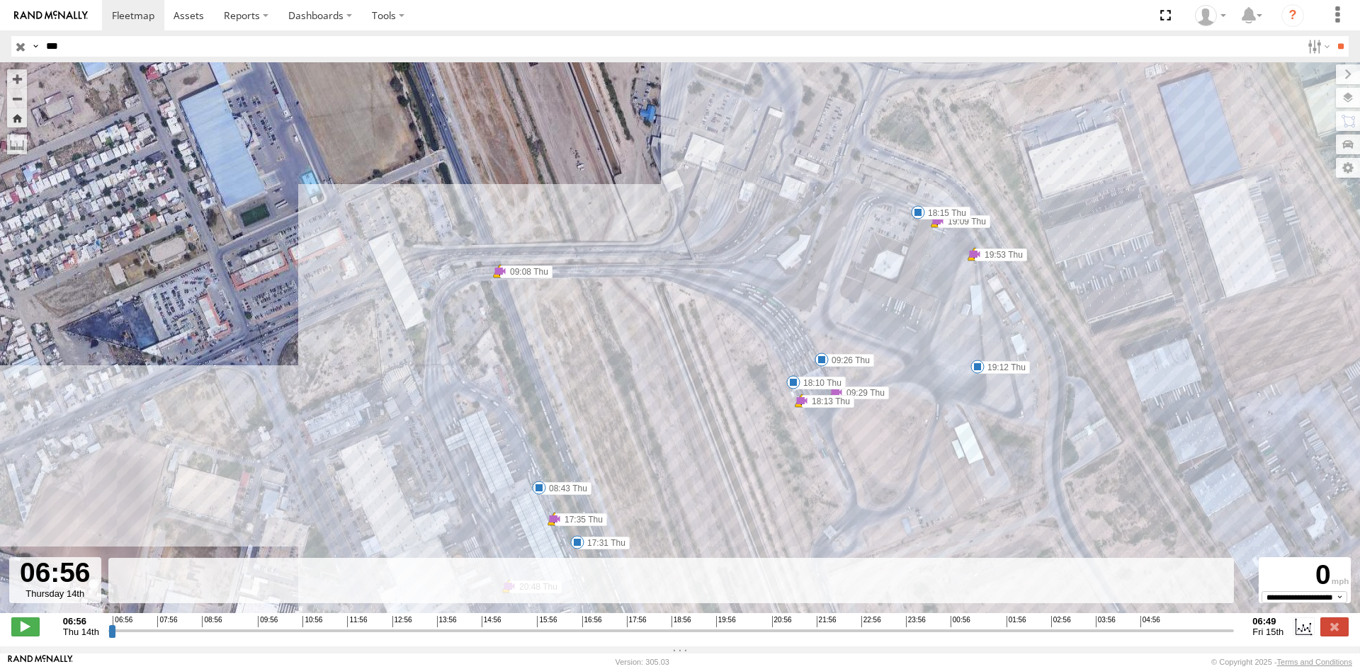
drag, startPoint x: 956, startPoint y: 351, endPoint x: 834, endPoint y: 399, distance: 131.7
click at [844, 408] on label "18:13 Thu" at bounding box center [828, 401] width 52 height 13
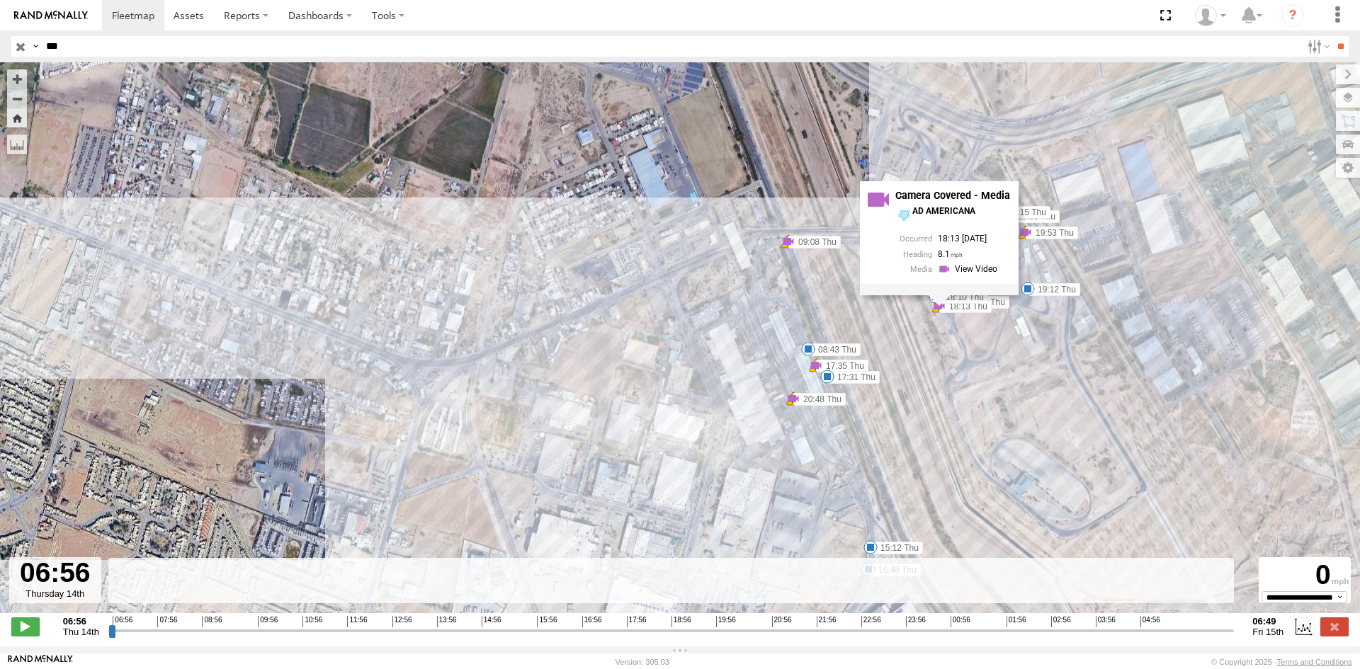
drag, startPoint x: 815, startPoint y: 429, endPoint x: 815, endPoint y: 290, distance: 138.9
click at [815, 293] on div "557 07:55 Thu 09:56 Thu 10:18 Thu 10:28 Thu 10:28 Thu 10:29 Thu 11:50 Thu 11:50…" at bounding box center [680, 345] width 1360 height 566
